Goal: Check status: Check status

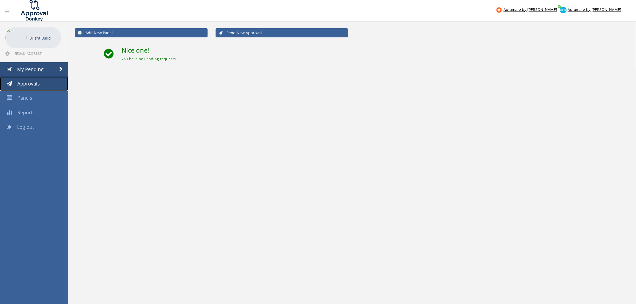
click at [17, 87] on link "Approvals" at bounding box center [34, 84] width 68 height 14
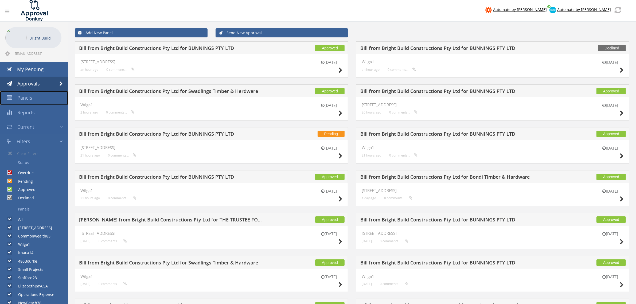
click at [25, 98] on span "Panels" at bounding box center [24, 98] width 15 height 6
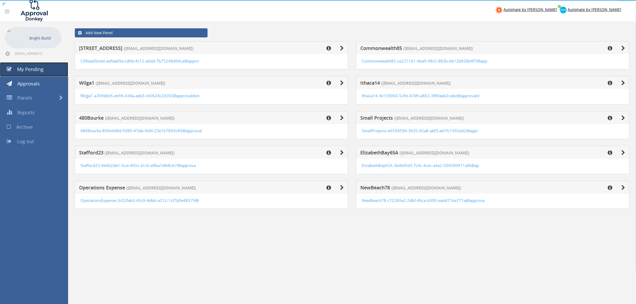
click at [29, 73] on link "My Pending" at bounding box center [34, 69] width 68 height 14
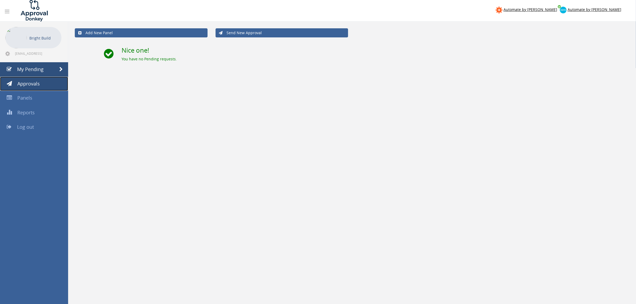
click at [27, 84] on span "Approvals" at bounding box center [28, 83] width 22 height 6
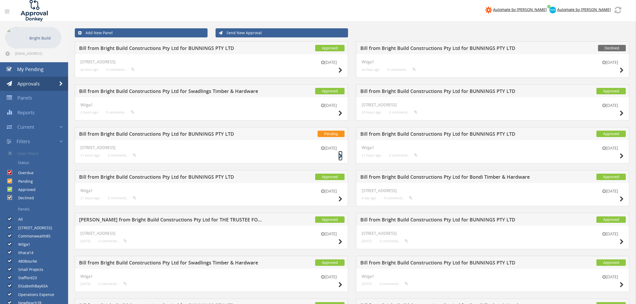
click at [341, 157] on icon at bounding box center [341, 156] width 4 height 6
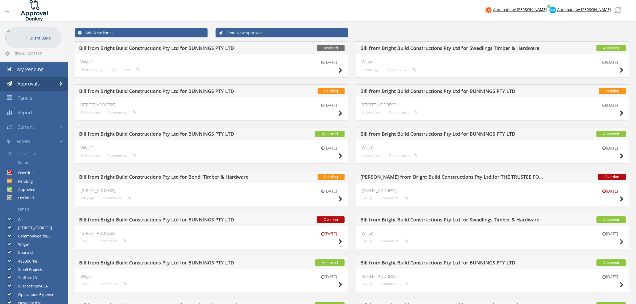
click at [401, 17] on nav "Automate by [PERSON_NAME] Automate by [PERSON_NAME]" at bounding box center [318, 10] width 644 height 21
click at [26, 83] on span "Approvals" at bounding box center [28, 83] width 22 height 6
